Goal: Task Accomplishment & Management: Manage account settings

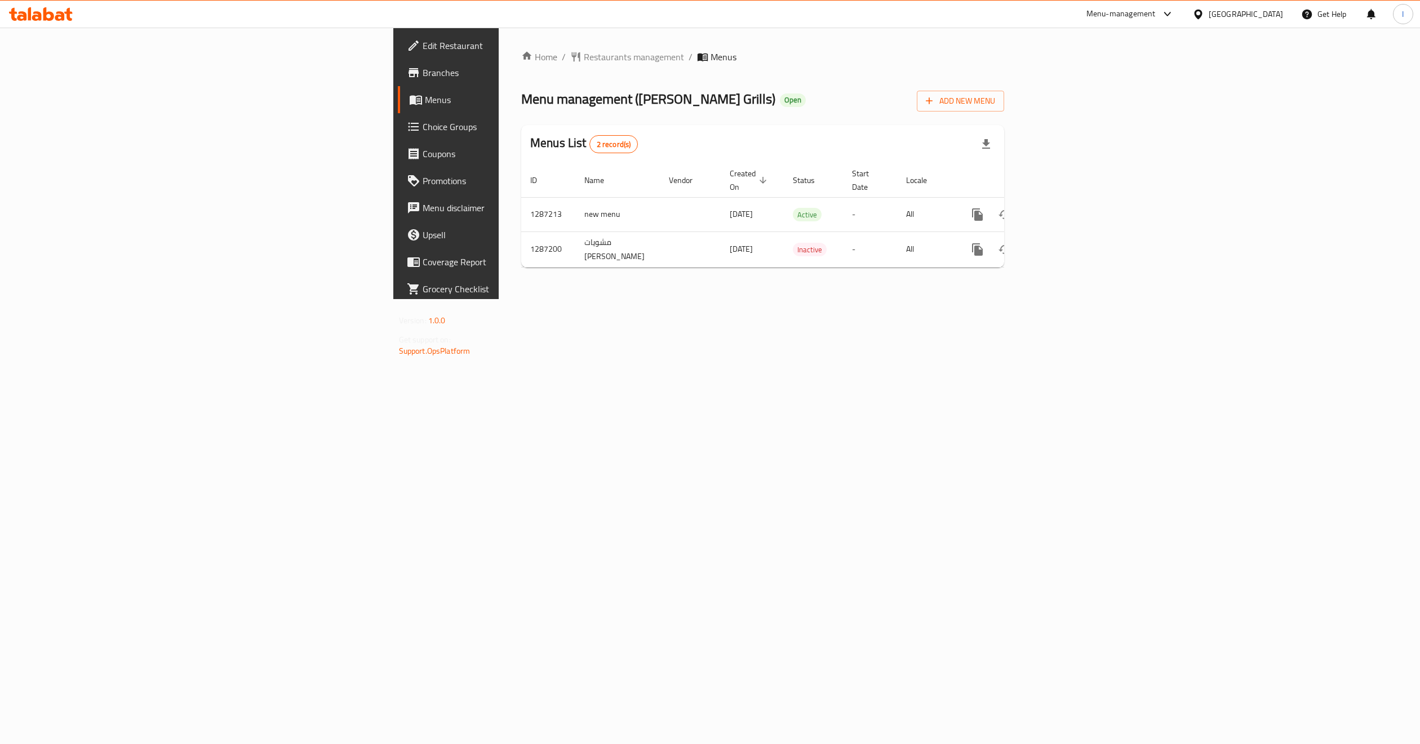
click at [1027, 299] on div "Home / Restaurants management / Menus Menu management ( [PERSON_NAME] Kebab Gri…" at bounding box center [763, 164] width 528 height 272
click at [1064, 210] on icon "enhanced table" at bounding box center [1059, 215] width 10 height 10
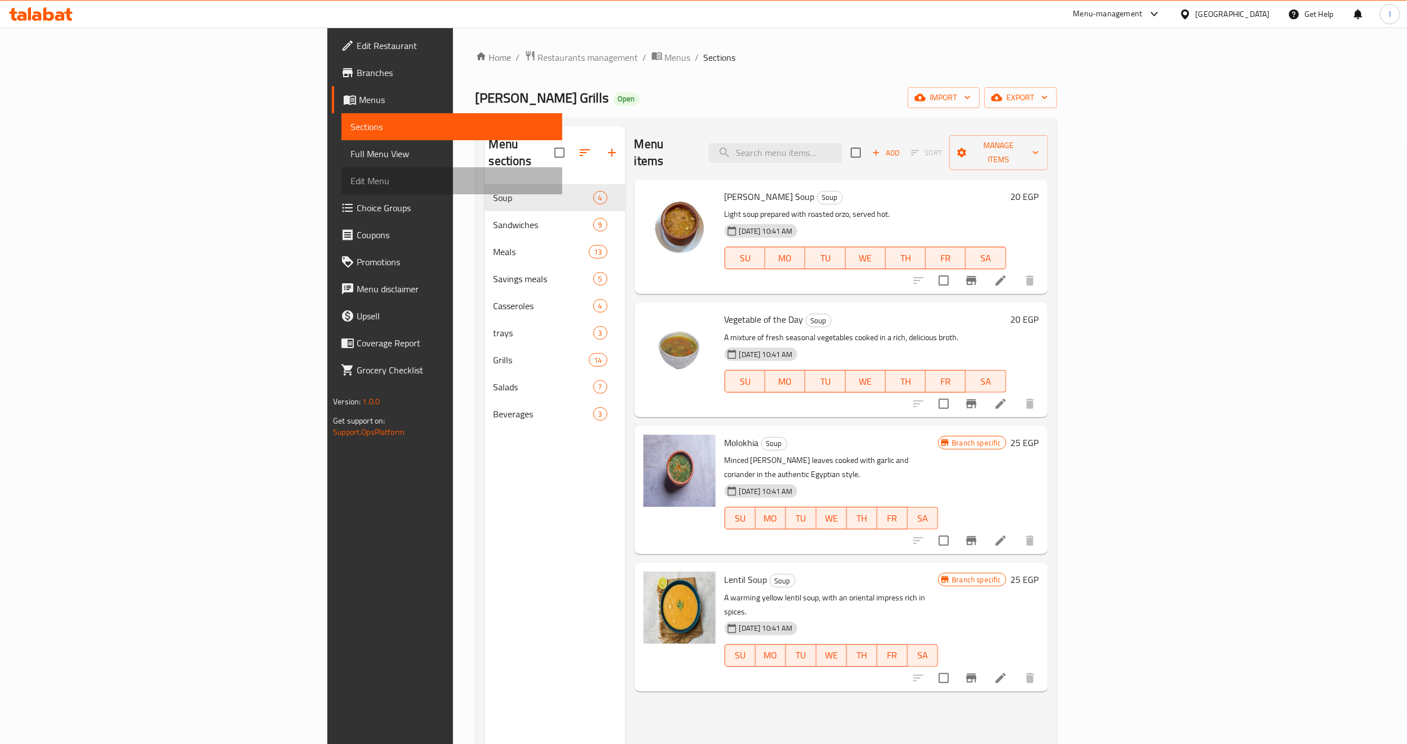
click at [350, 183] on span "Edit Menu" at bounding box center [451, 181] width 203 height 14
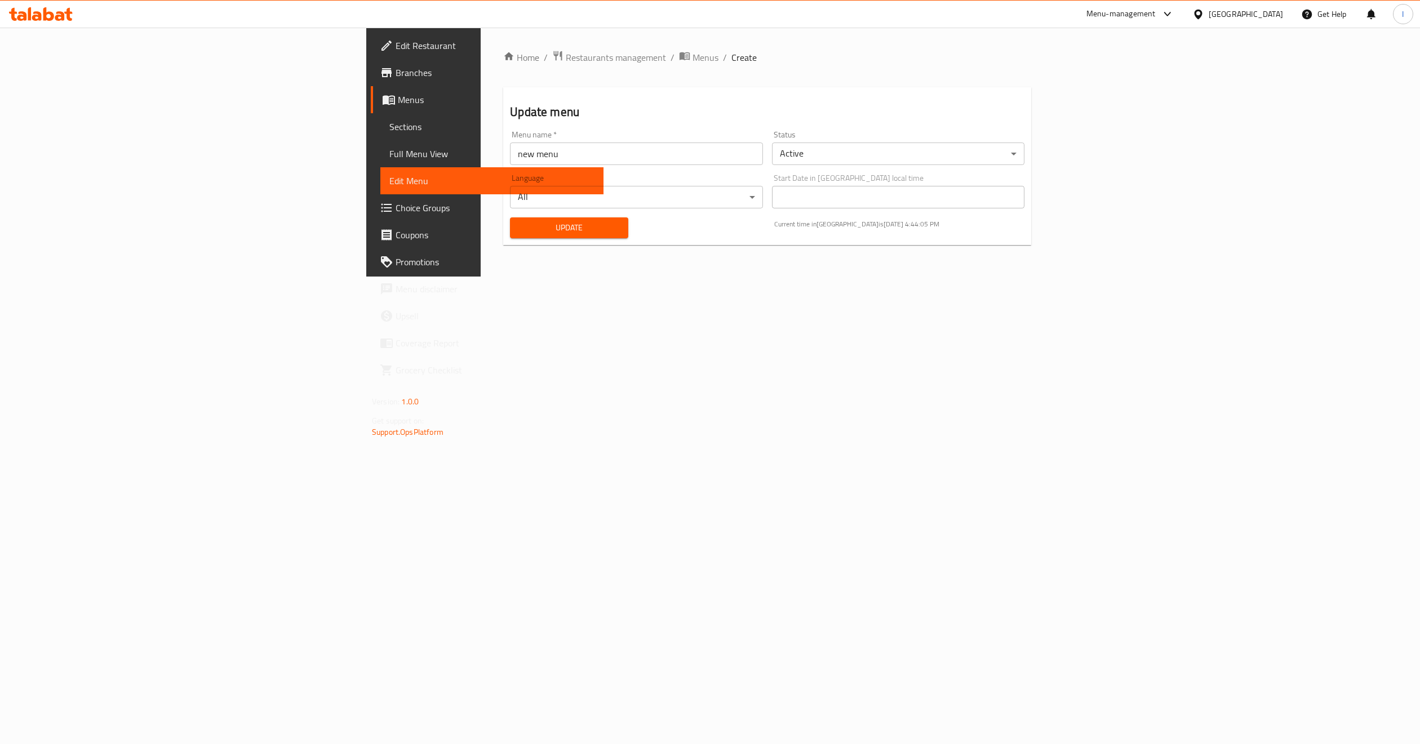
click at [402, 193] on body "​ Menu-management [GEOGRAPHIC_DATA] Get Help I Edit Restaurant Branches Menus S…" at bounding box center [710, 386] width 1420 height 717
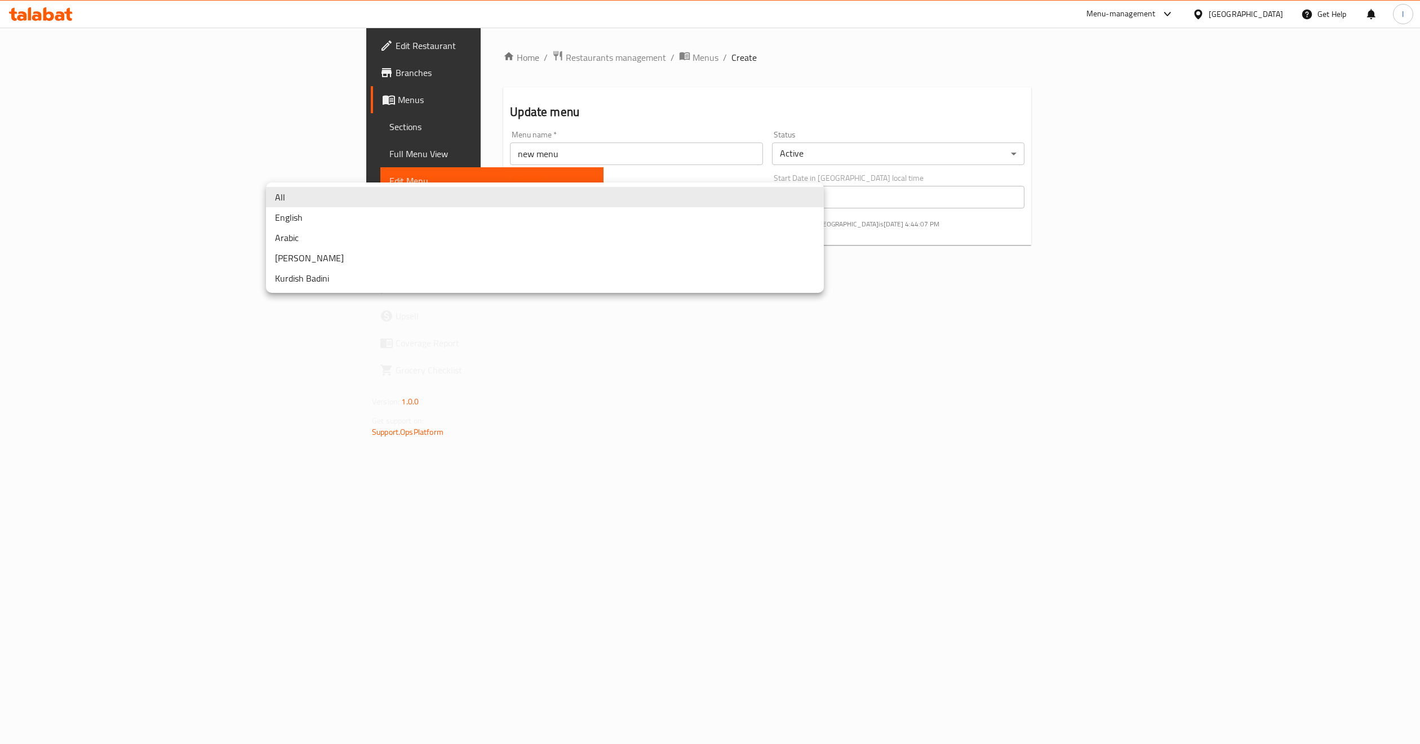
click at [292, 236] on li "Arabic" at bounding box center [545, 238] width 558 height 20
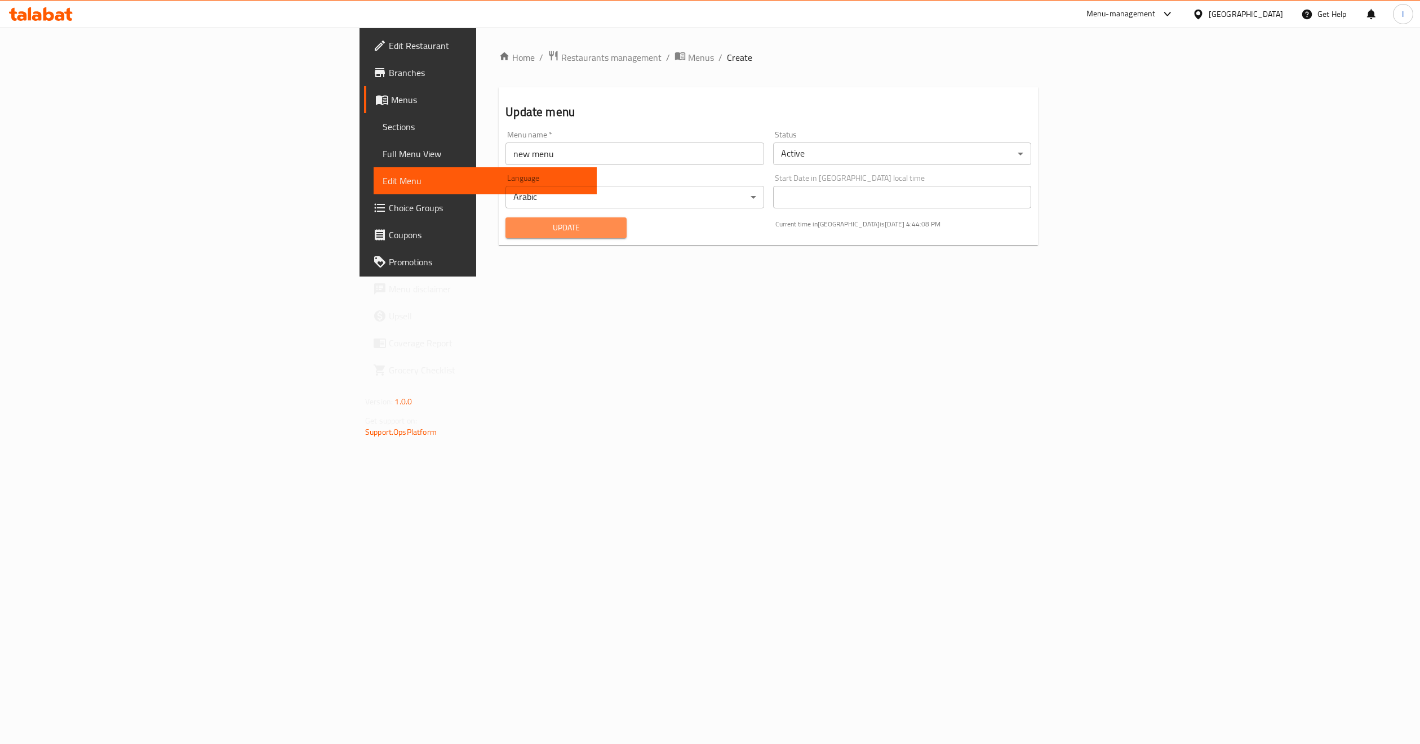
click at [514, 222] on span "Update" at bounding box center [565, 228] width 103 height 14
click at [476, 277] on div "Home / Restaurants management / Menus / Create Update menu Menu name   * new me…" at bounding box center [768, 152] width 584 height 249
click at [389, 77] on span "Branches" at bounding box center [488, 73] width 199 height 14
